Goal: Navigation & Orientation: Find specific page/section

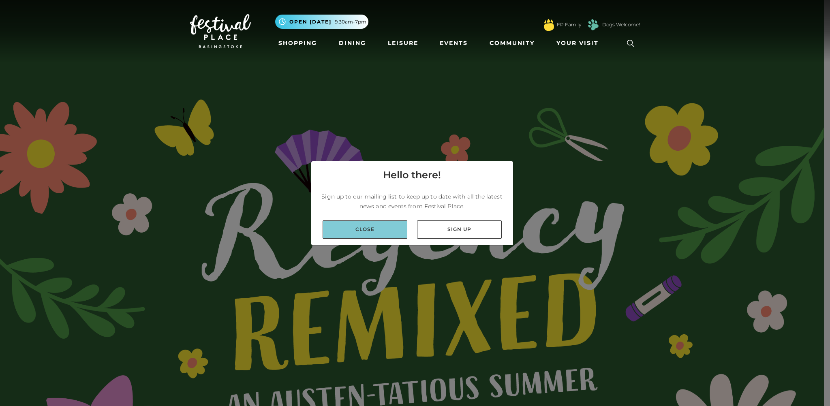
click at [370, 227] on link "Close" at bounding box center [365, 230] width 85 height 18
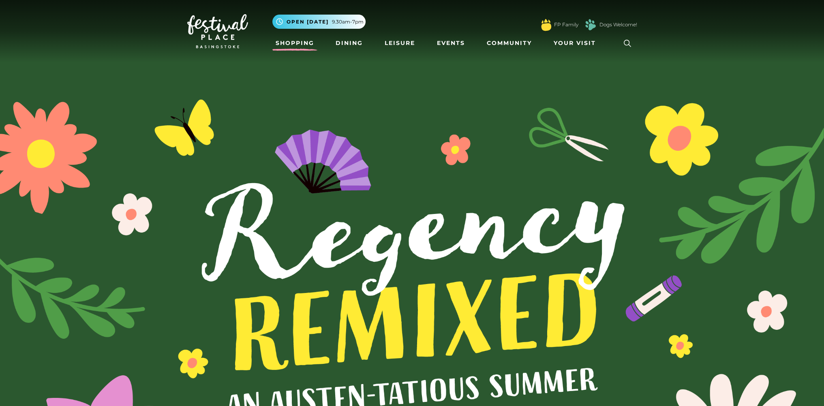
click at [298, 43] on link "Shopping" at bounding box center [294, 43] width 45 height 15
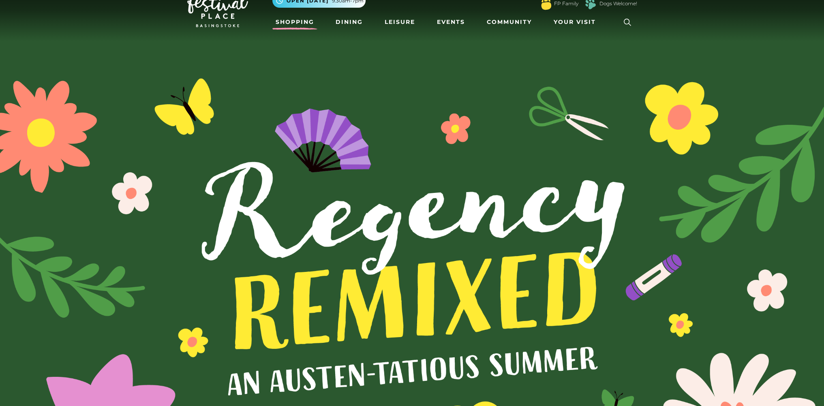
scroll to position [203, 0]
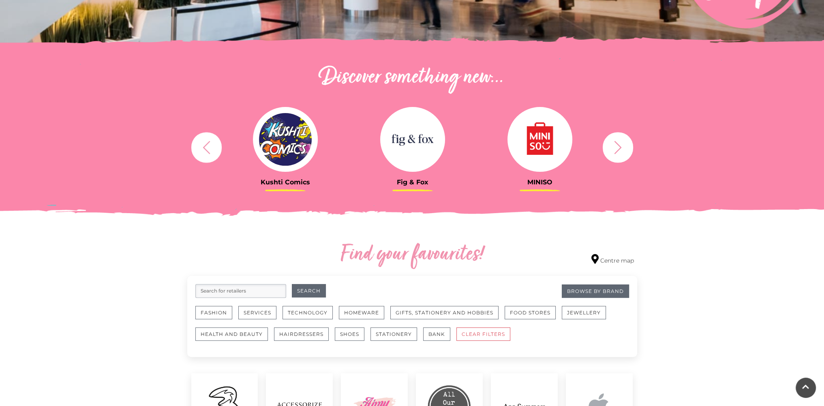
scroll to position [243, 0]
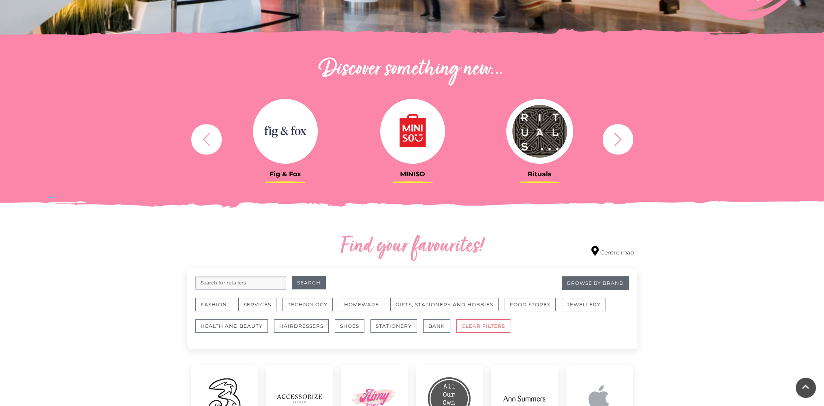
click at [615, 141] on icon "button" at bounding box center [618, 139] width 15 height 15
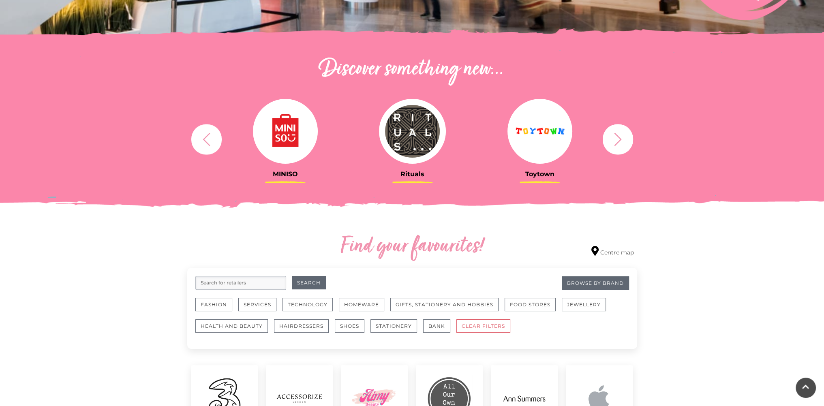
click at [615, 141] on icon "button" at bounding box center [618, 139] width 15 height 15
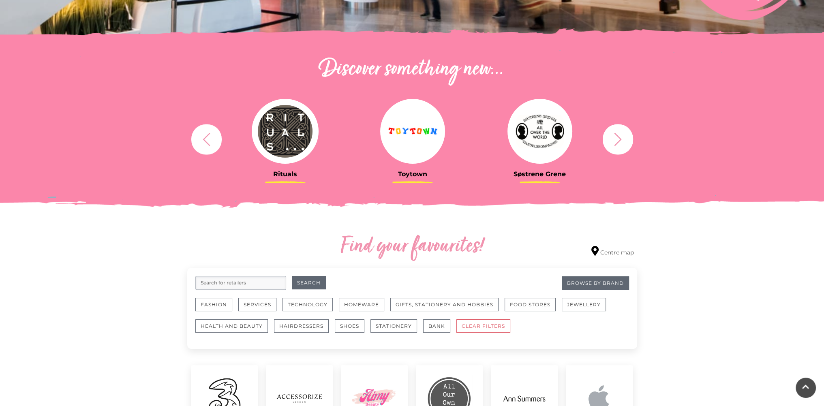
click at [615, 141] on icon "button" at bounding box center [618, 139] width 15 height 15
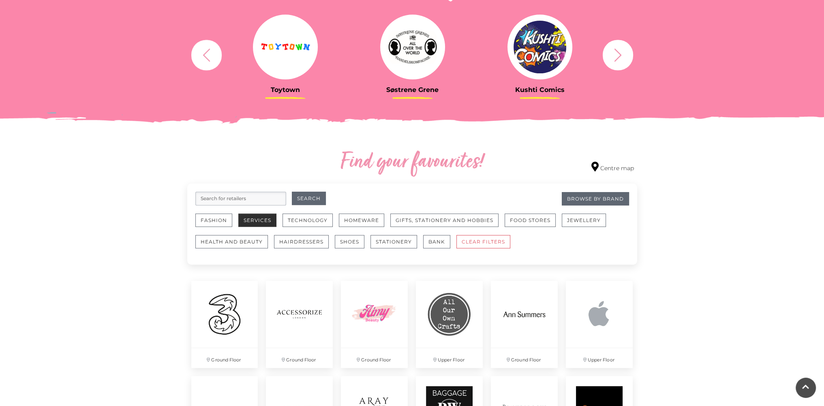
scroll to position [324, 0]
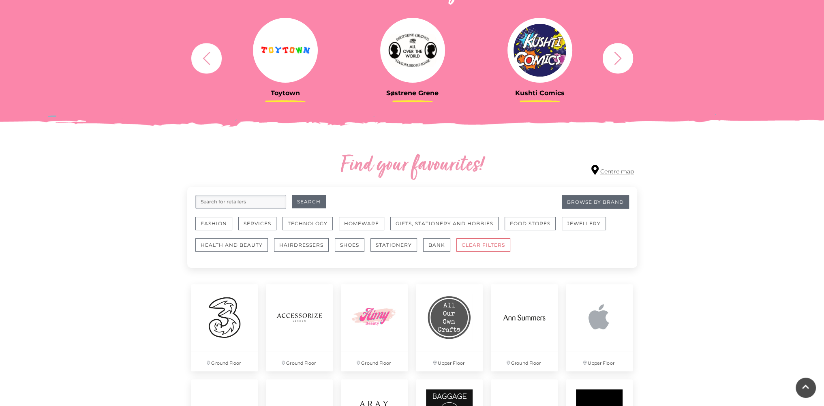
click at [611, 171] on link "Centre map" at bounding box center [612, 170] width 43 height 11
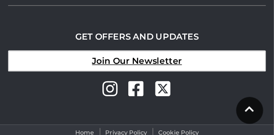
scroll to position [627, 0]
